Goal: Task Accomplishment & Management: Manage account settings

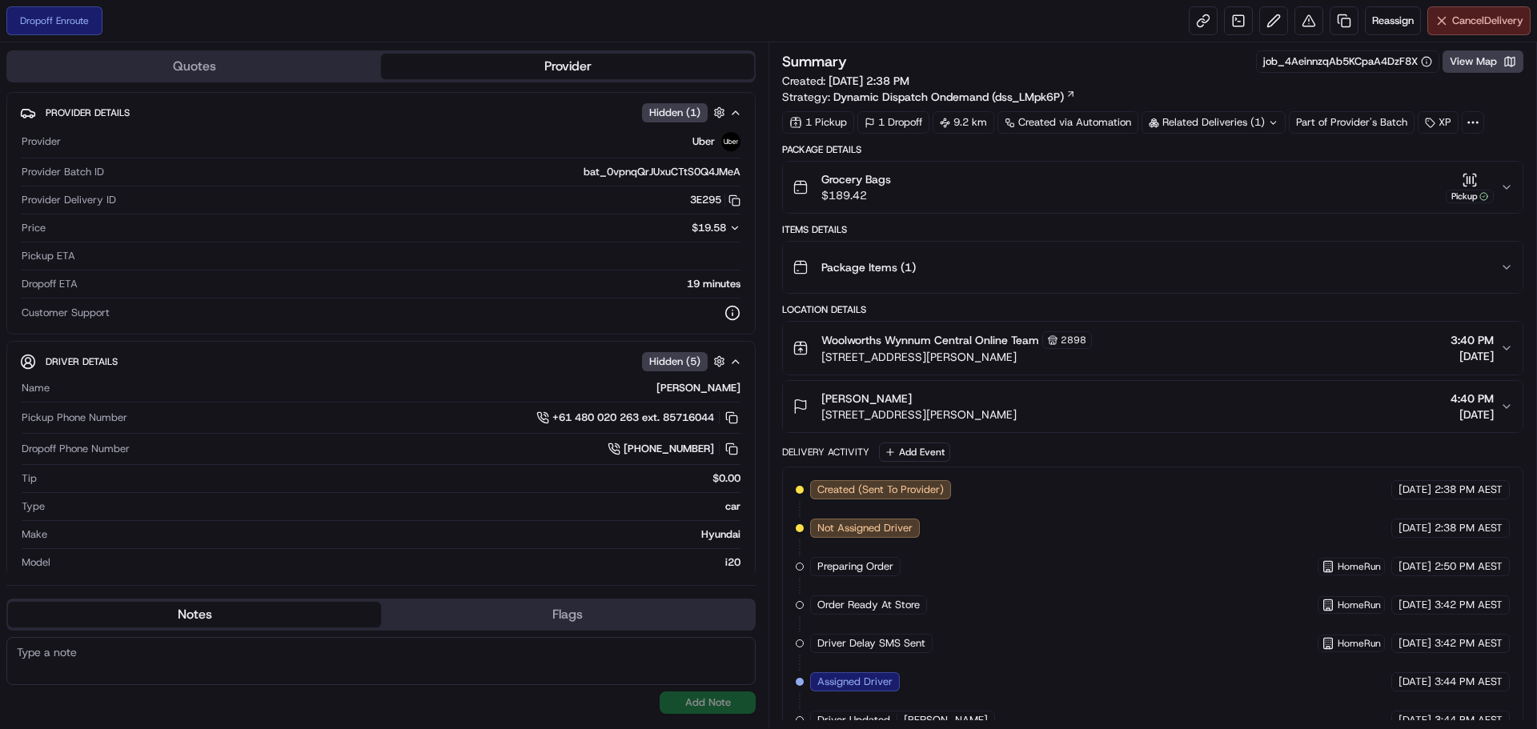
click at [1487, 16] on span "Cancel Delivery" at bounding box center [1488, 21] width 71 height 14
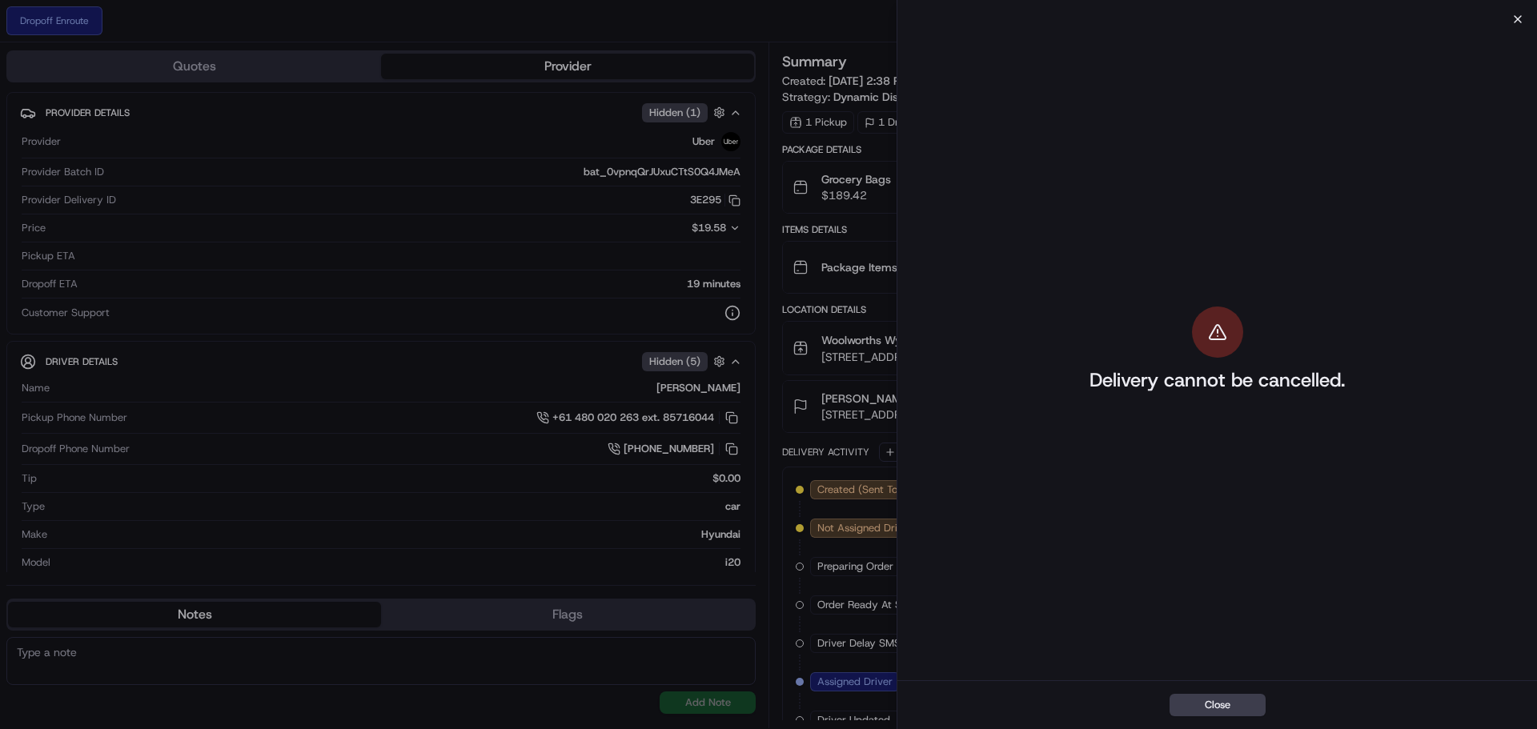
click at [1516, 18] on icon "button" at bounding box center [1518, 19] width 13 height 13
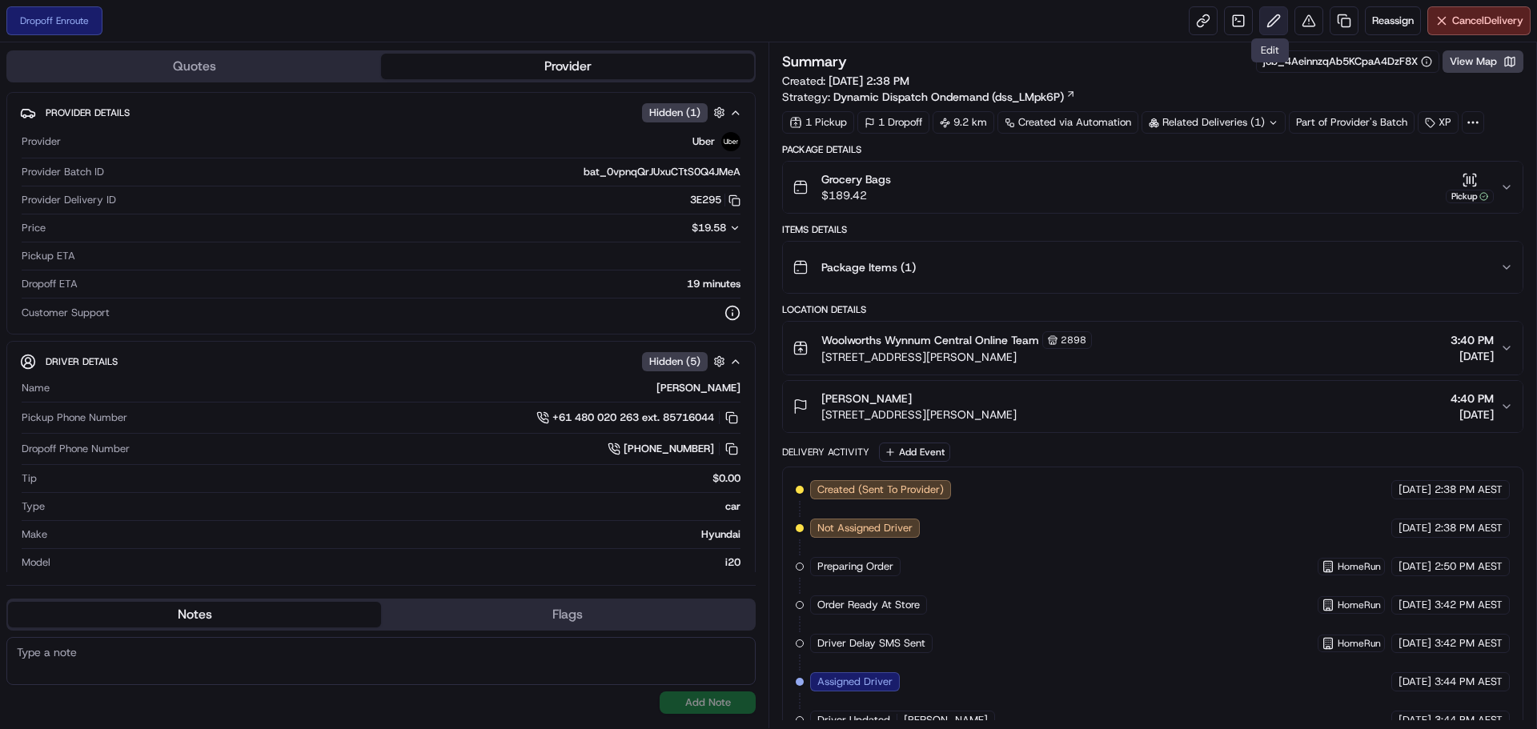
click at [1275, 23] on button at bounding box center [1274, 20] width 29 height 29
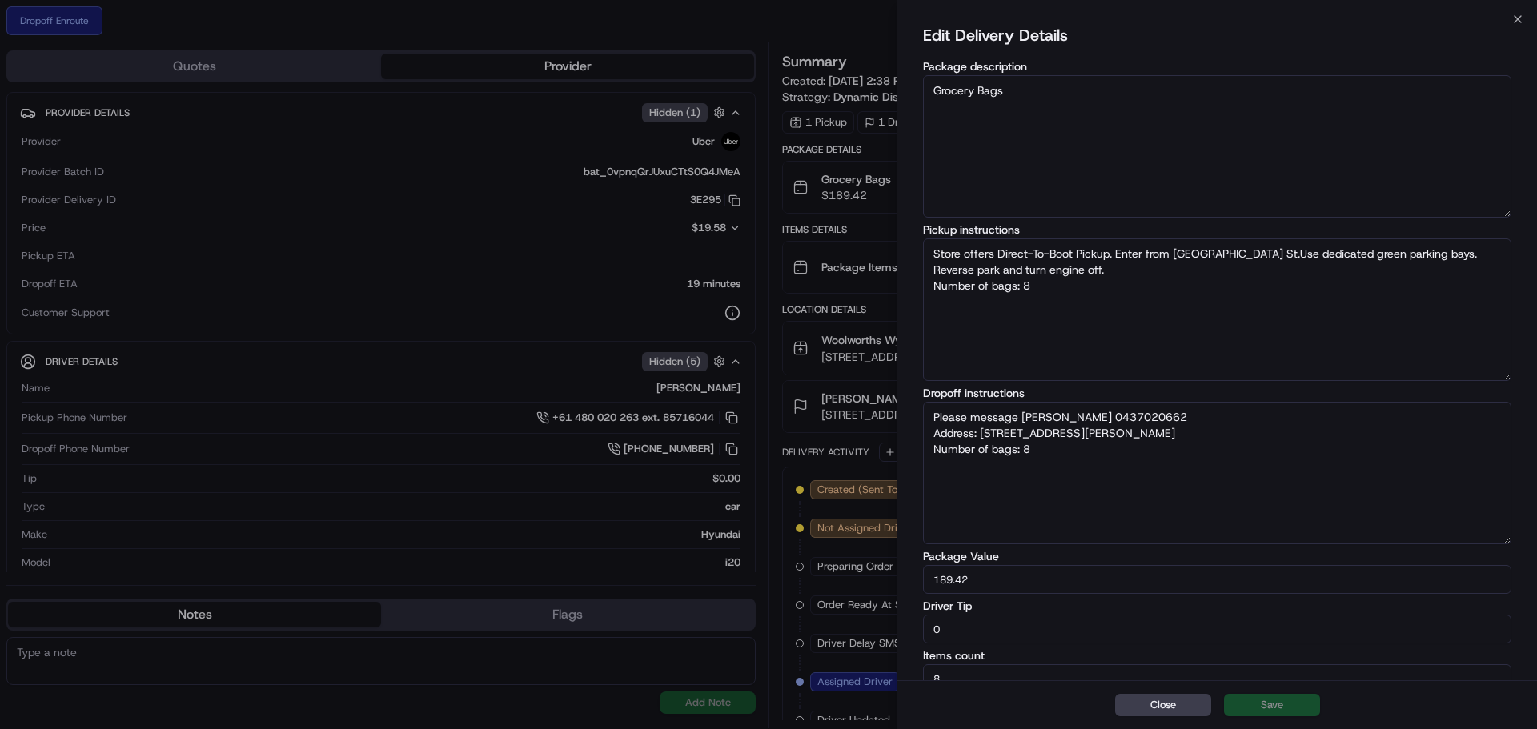
click at [1230, 433] on textarea "Please message [PERSON_NAME] 0437020662 Address: [STREET_ADDRESS][PERSON_NAME] …" at bounding box center [1217, 473] width 589 height 143
type textarea "Store offers Direct-To-Boot Pickup. Enter from [GEOGRAPHIC_DATA] St.Use dedicat…"
type textarea "Please message [PERSON_NAME] 0437020662 Address: [STREET_ADDRESS][PERSON_NAME] …"
type textarea "Store offers Direct-To-Boot Pickup. Enter from [GEOGRAPHIC_DATA] St.Use dedicat…"
type textarea "Please message [PERSON_NAME] 0437020662 Address: [STREET_ADDRESS][PERSON_NAME] …"
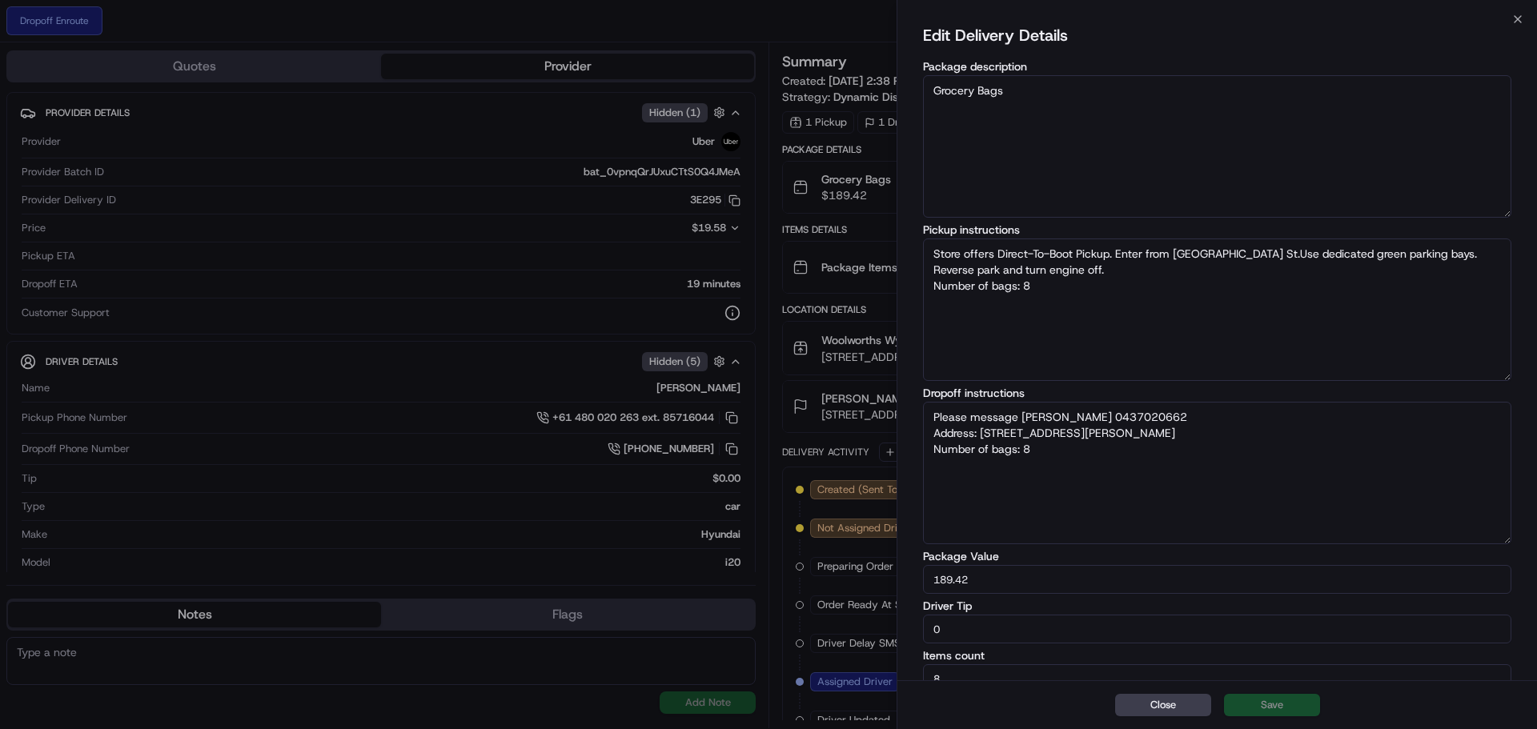
click at [1017, 420] on textarea "Please message [PERSON_NAME] 0437020662 Address: [STREET_ADDRESS][PERSON_NAME] …" at bounding box center [1217, 473] width 589 height 143
type textarea "Store offers Direct-To-Boot Pickup. Enter from [GEOGRAPHIC_DATA] St.Use dedicat…"
click at [1218, 434] on textarea "Please call [PERSON_NAME] 0437020662 Address: [STREET_ADDRESS][PERSON_NAME] Num…" at bounding box center [1217, 473] width 589 height 143
type textarea "Please call [PERSON_NAME] 0437020662 Address: Number of bags: 8"
type textarea "Store offers Direct-To-Boot Pickup. Enter from [GEOGRAPHIC_DATA] St.Use dedicat…"
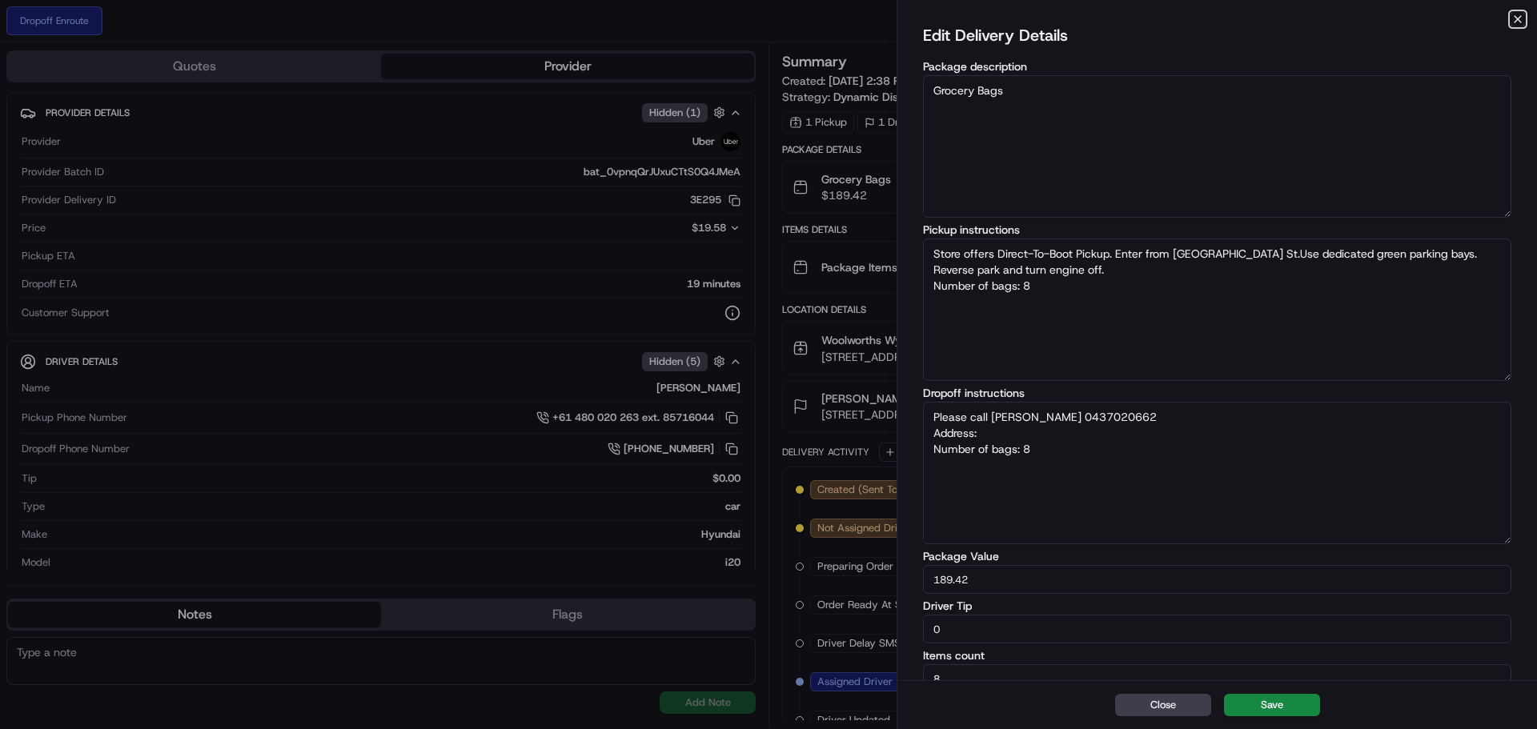
click at [1521, 13] on icon "button" at bounding box center [1518, 19] width 13 height 13
